Goal: Task Accomplishment & Management: Use online tool/utility

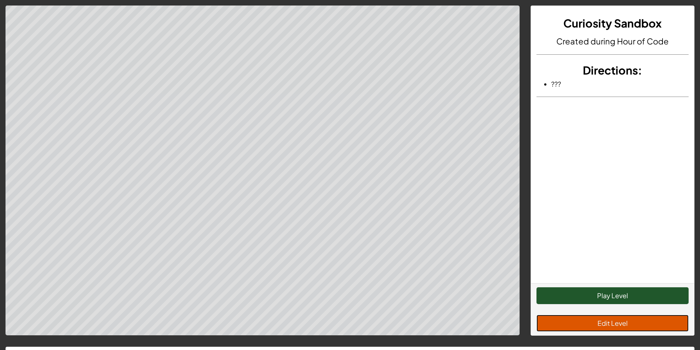
click at [618, 320] on button "Edit Level" at bounding box center [612, 323] width 152 height 17
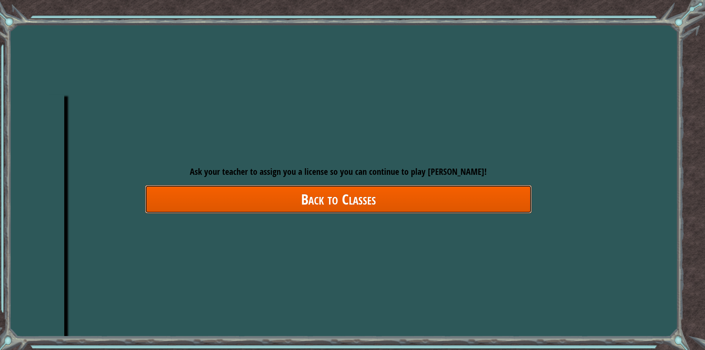
click at [295, 202] on link "Back to Classes" at bounding box center [338, 199] width 387 height 28
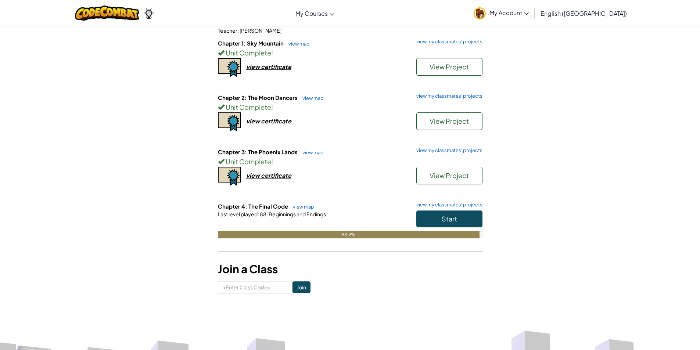
scroll to position [110, 0]
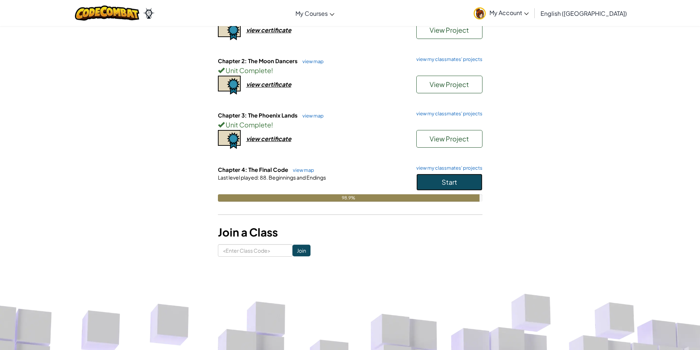
click at [431, 177] on button "Start" at bounding box center [449, 182] width 66 height 17
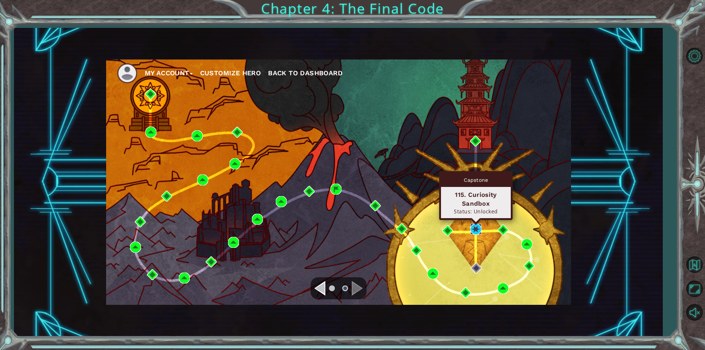
click at [480, 229] on img at bounding box center [476, 229] width 11 height 11
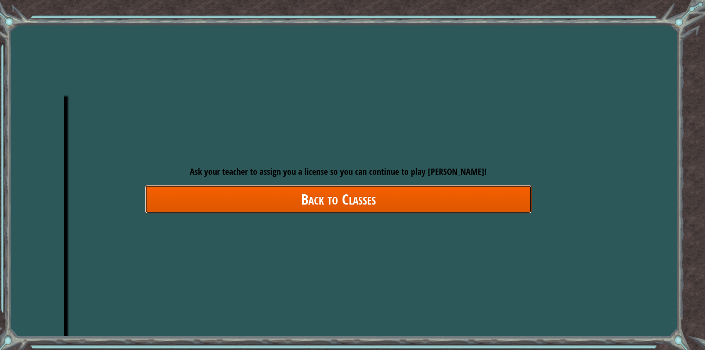
click at [363, 204] on link "Back to Classes" at bounding box center [338, 199] width 387 height 28
